Goal: Use online tool/utility

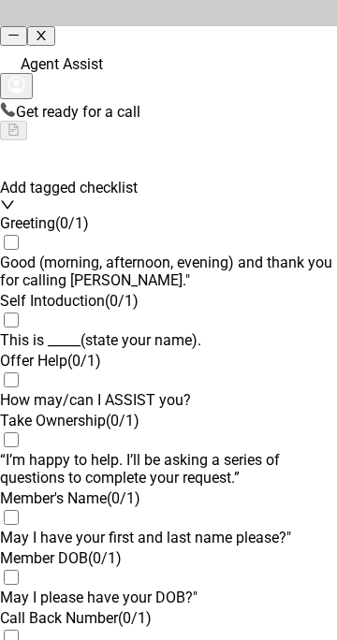
click at [302, 153] on div "Add tagged checklist" at bounding box center [168, 168] width 337 height 56
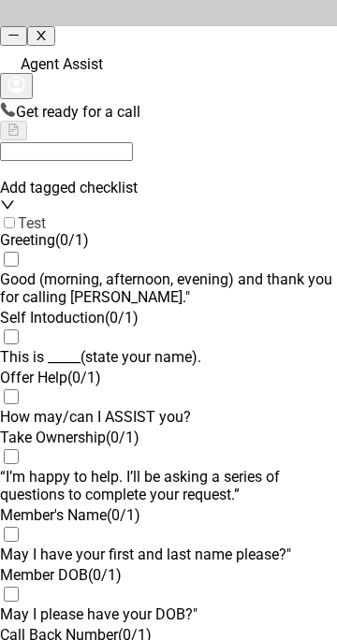
click at [308, 156] on div "Add tagged checklist" at bounding box center [168, 168] width 337 height 56
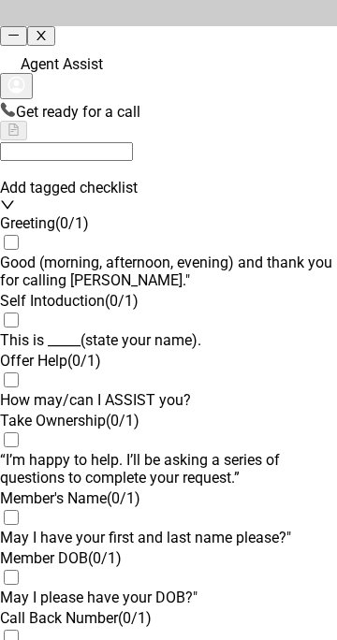
click at [310, 158] on div "Add tagged checklist" at bounding box center [168, 168] width 337 height 56
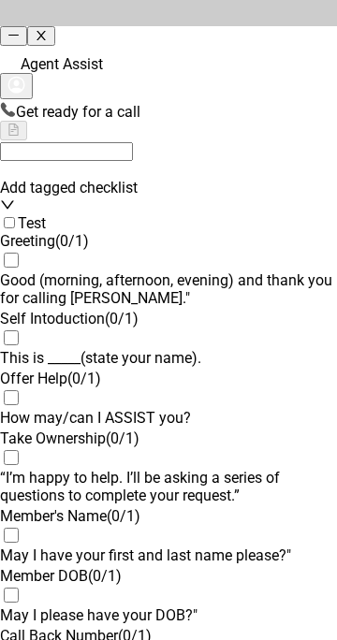
click at [22, 214] on span "Test" at bounding box center [23, 223] width 46 height 18
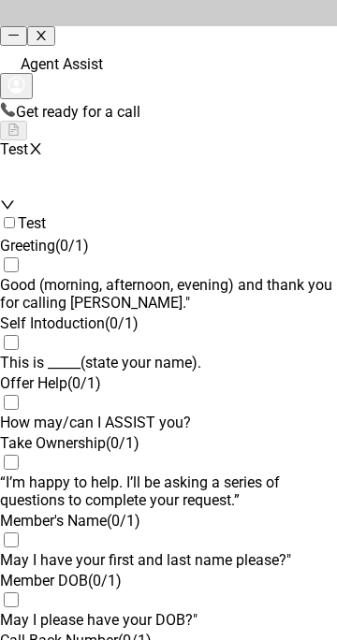
click at [307, 156] on div "Test + 0 selected" at bounding box center [168, 168] width 337 height 56
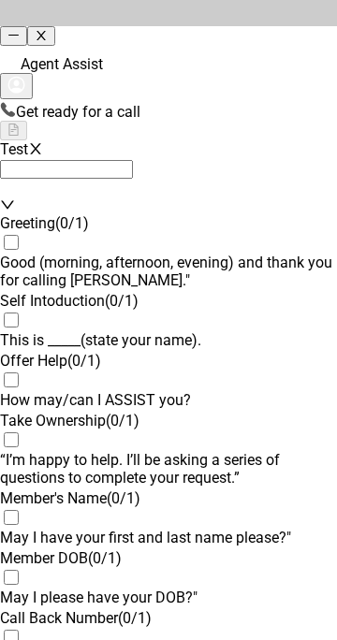
click at [297, 121] on div at bounding box center [168, 131] width 337 height 20
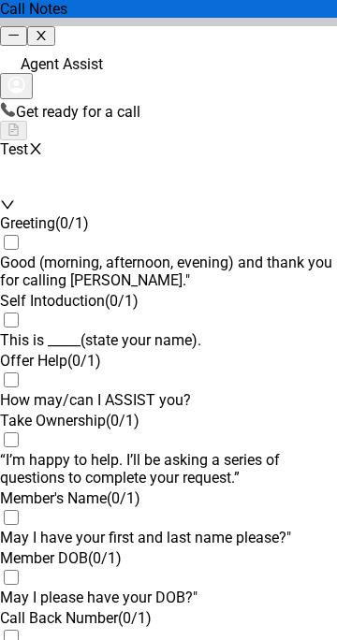
click at [305, 121] on div at bounding box center [168, 131] width 337 height 20
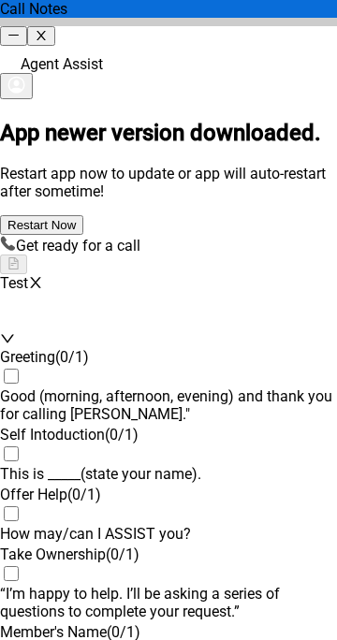
click at [76, 218] on span "Restart Now" at bounding box center [41, 225] width 68 height 14
